Goal: Task Accomplishment & Management: Use online tool/utility

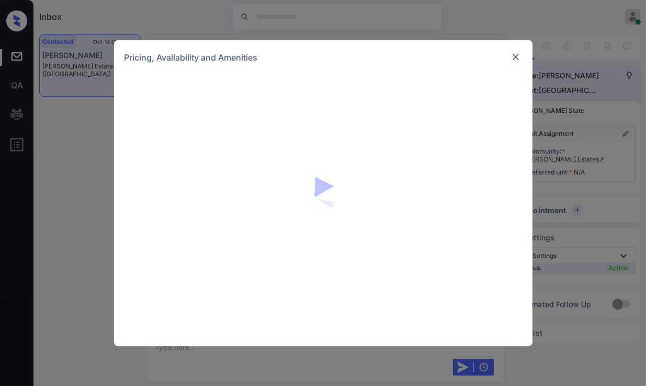
scroll to position [1487, 0]
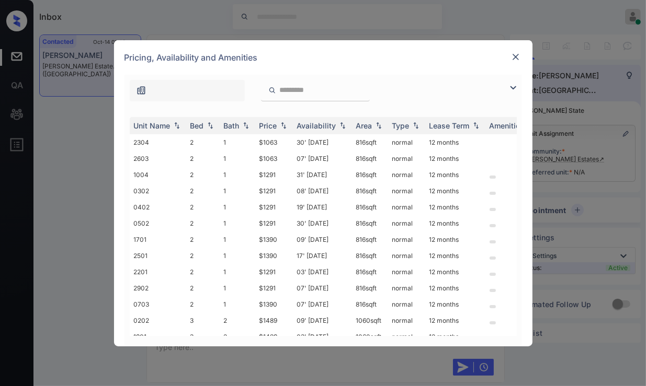
click at [509, 85] on img at bounding box center [513, 88] width 13 height 13
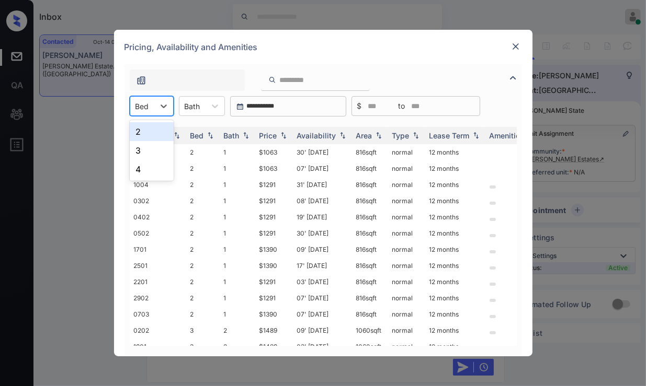
click at [138, 105] on div at bounding box center [142, 106] width 14 height 11
drag, startPoint x: 148, startPoint y: 131, endPoint x: 161, endPoint y: 128, distance: 13.4
click at [149, 131] on div "2" at bounding box center [152, 131] width 44 height 19
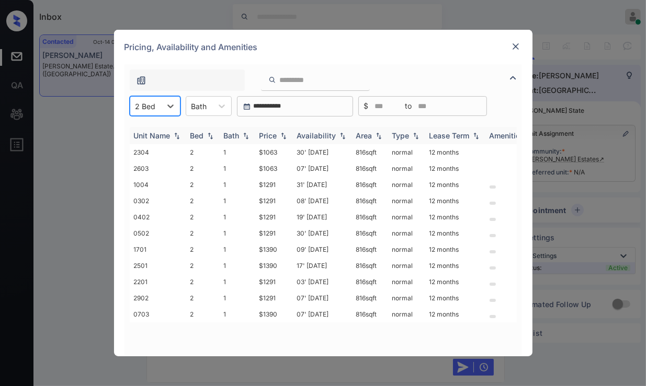
click at [284, 135] on img at bounding box center [283, 135] width 10 height 7
click at [284, 135] on img at bounding box center [283, 136] width 10 height 8
drag, startPoint x: 257, startPoint y: 156, endPoint x: 289, endPoint y: 152, distance: 32.2
click at [289, 152] on td "$1063" at bounding box center [274, 152] width 38 height 16
click at [293, 152] on td "30' [DATE]" at bounding box center [322, 152] width 59 height 16
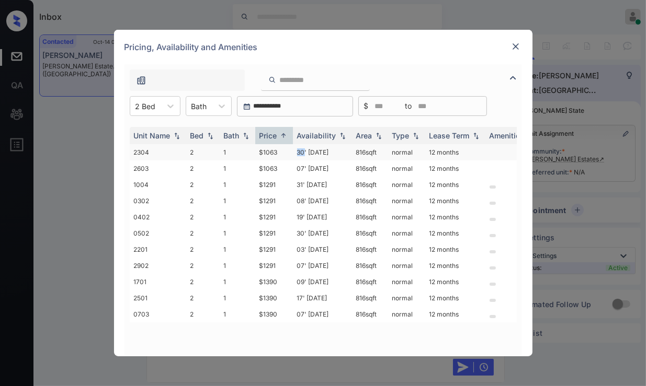
click at [293, 152] on td "30' [DATE]" at bounding box center [322, 152] width 59 height 16
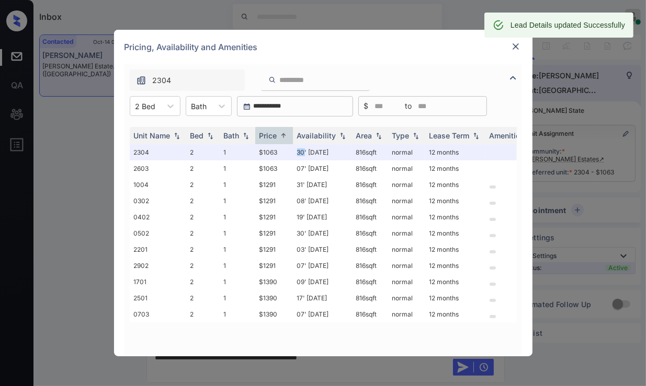
click at [515, 47] on img at bounding box center [515, 46] width 10 height 10
